Goal: Navigation & Orientation: Find specific page/section

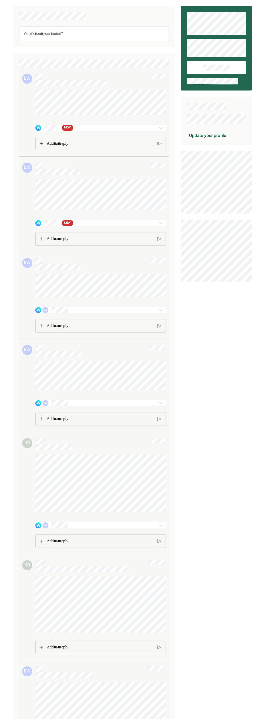
click at [160, 226] on img at bounding box center [160, 223] width 6 height 6
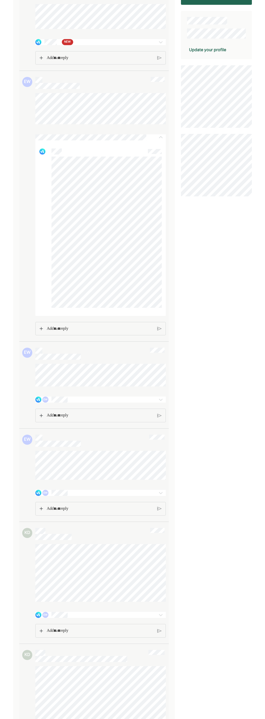
scroll to position [84, 0]
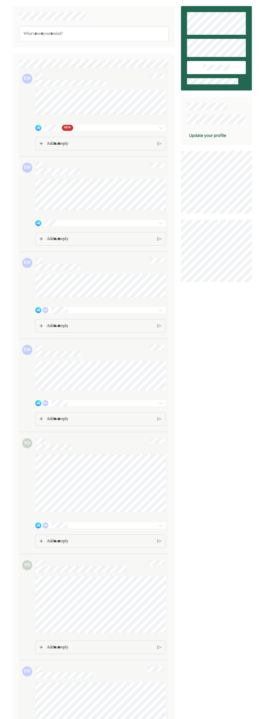
click at [92, 130] on div "NEW" at bounding box center [89, 128] width 109 height 6
